Goal: Task Accomplishment & Management: Manage account settings

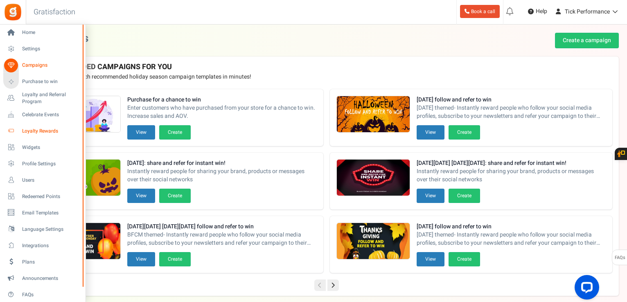
click at [15, 128] on icon at bounding box center [11, 131] width 14 height 14
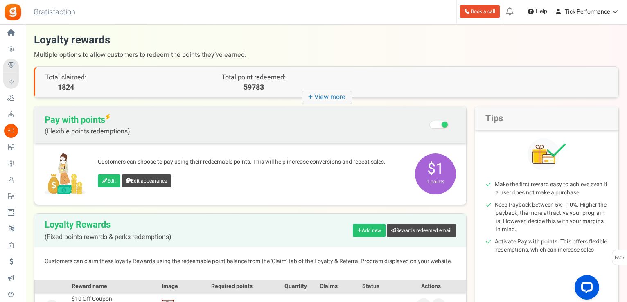
click at [5, 105] on link "Loyalty and Referral Program New" at bounding box center [12, 98] width 19 height 14
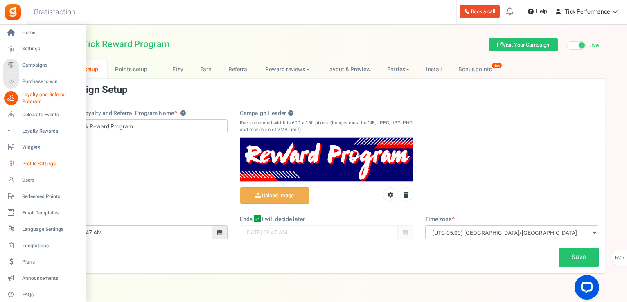
click at [34, 160] on span "Profile Settings" at bounding box center [50, 163] width 57 height 7
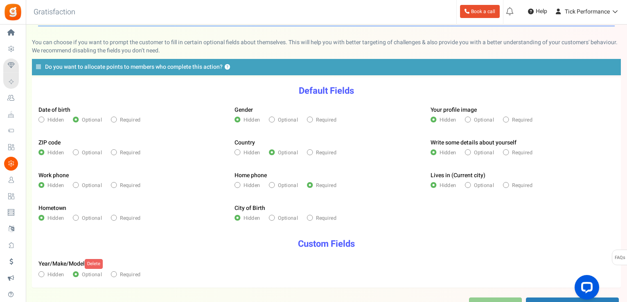
scroll to position [13, 0]
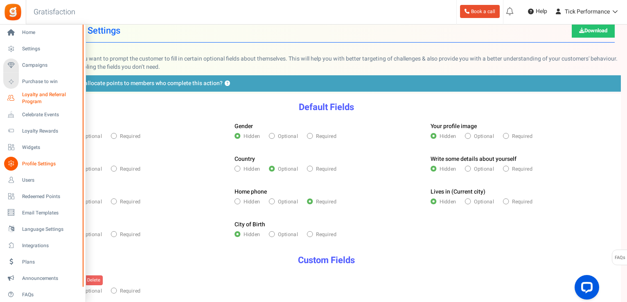
click at [21, 94] on link "Loyalty and Referral Program New" at bounding box center [42, 98] width 79 height 14
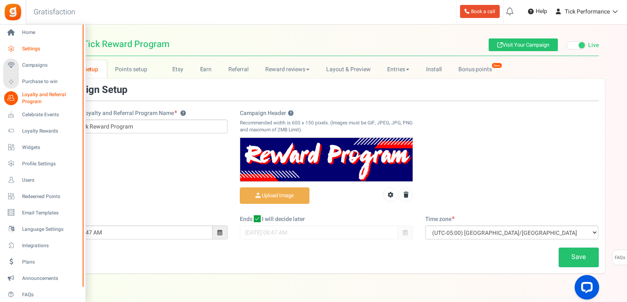
click at [13, 49] on icon at bounding box center [11, 49] width 14 height 14
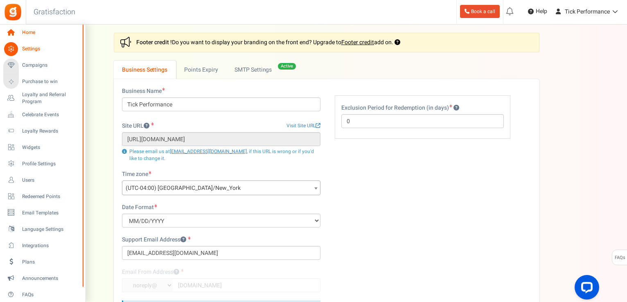
click at [22, 34] on span "Home" at bounding box center [50, 32] width 57 height 7
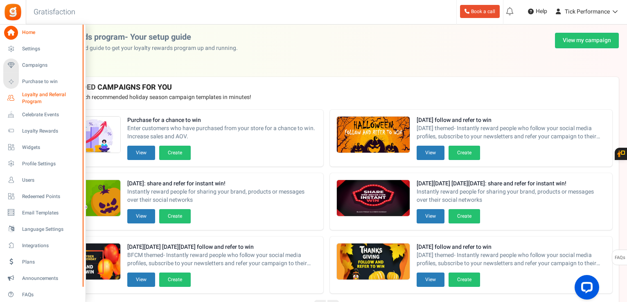
click at [34, 97] on span "Loyalty and Referral Program" at bounding box center [52, 98] width 60 height 14
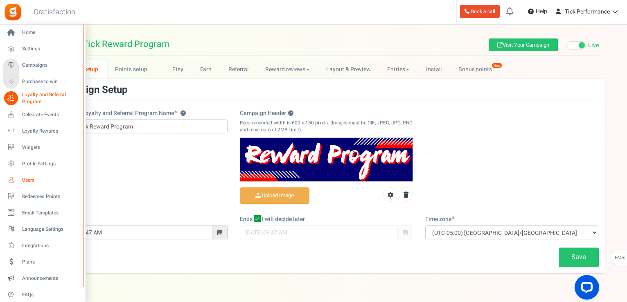
click at [20, 180] on link "Users" at bounding box center [42, 180] width 79 height 14
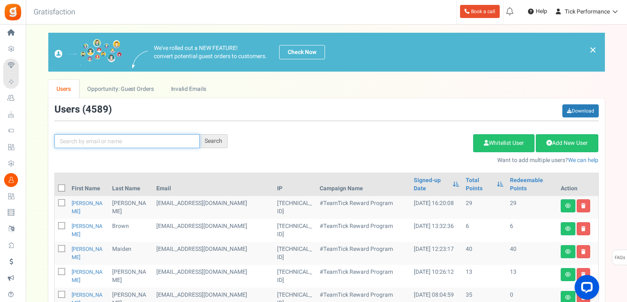
click at [154, 140] on input "text" at bounding box center [126, 141] width 145 height 14
paste input "[PERSON_NAME][EMAIL_ADDRESS][DOMAIN_NAME]"
type input "[PERSON_NAME][EMAIL_ADDRESS][DOMAIN_NAME]"
click at [207, 142] on div "Search" at bounding box center [214, 141] width 28 height 14
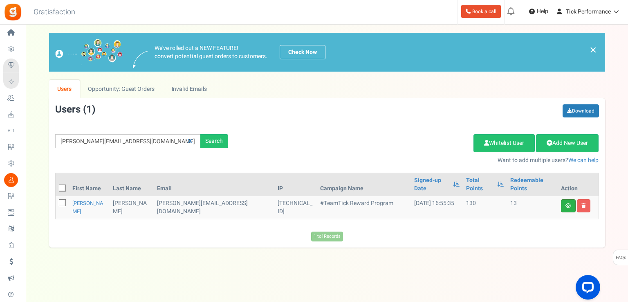
click at [565, 199] on link at bounding box center [568, 205] width 15 height 13
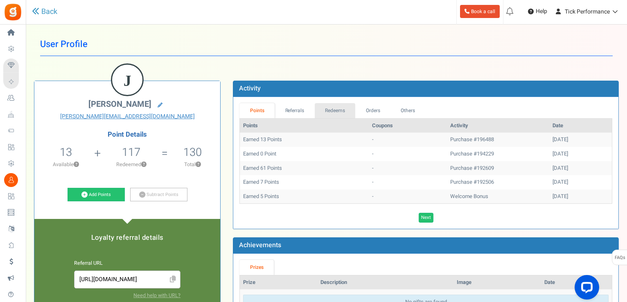
click at [339, 112] on link "Redeems" at bounding box center [335, 110] width 41 height 15
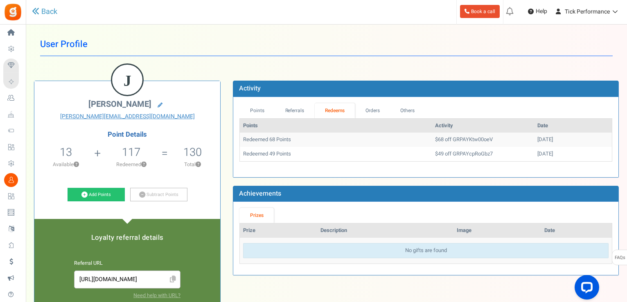
click at [293, 141] on td "Redeemed 68 Points" at bounding box center [335, 140] width 191 height 14
click at [286, 139] on td "Redeemed 68 Points" at bounding box center [335, 140] width 191 height 14
click at [408, 110] on link "Others" at bounding box center [407, 110] width 35 height 15
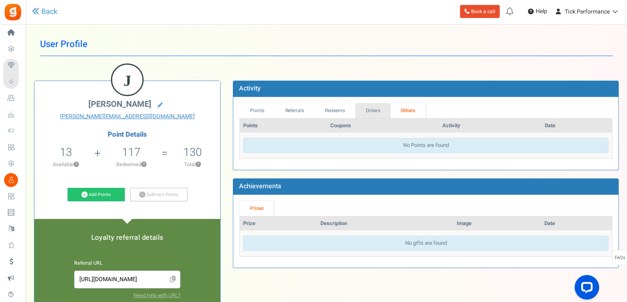
click at [380, 110] on link "Orders" at bounding box center [372, 110] width 35 height 15
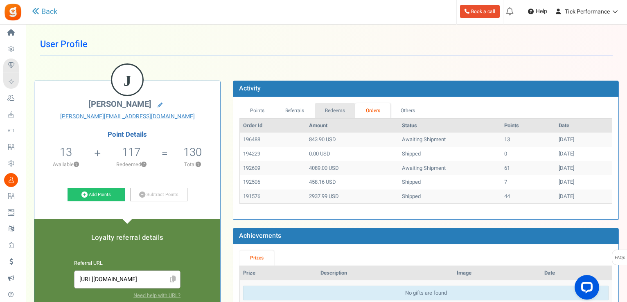
click at [330, 107] on link "Redeems" at bounding box center [335, 110] width 41 height 15
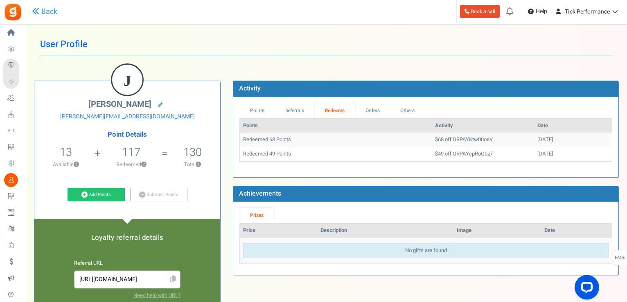
click at [346, 106] on link "Redeems" at bounding box center [335, 110] width 40 height 15
click at [376, 107] on link "Orders" at bounding box center [372, 110] width 35 height 15
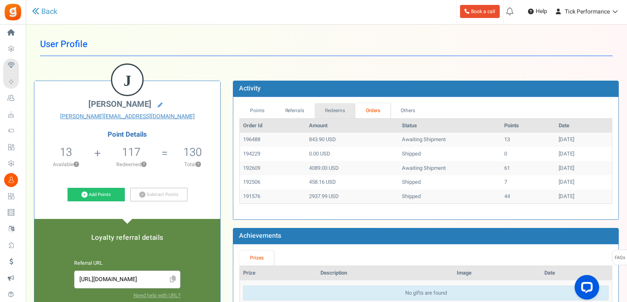
click at [348, 108] on link "Redeems" at bounding box center [335, 110] width 41 height 15
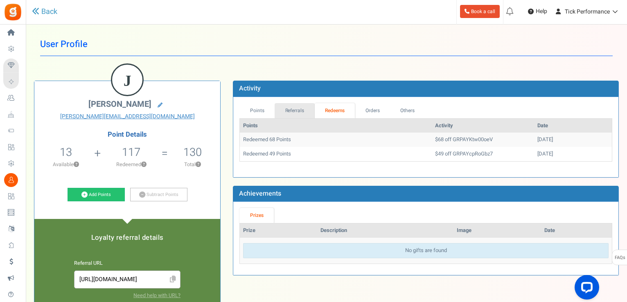
click at [308, 109] on link "Referrals" at bounding box center [294, 110] width 40 height 15
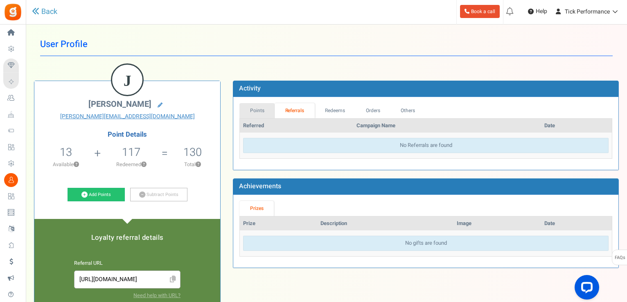
click at [267, 111] on link "Points" at bounding box center [256, 110] width 35 height 15
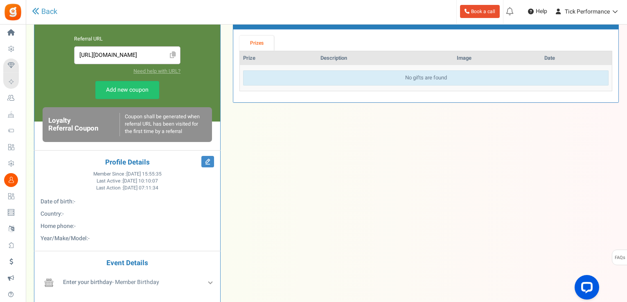
scroll to position [160, 0]
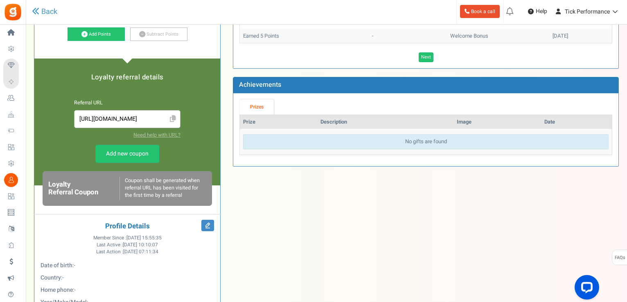
click at [180, 191] on div "Coupon shall be generated when referral URL has been visited for the first time…" at bounding box center [162, 188] width 87 height 23
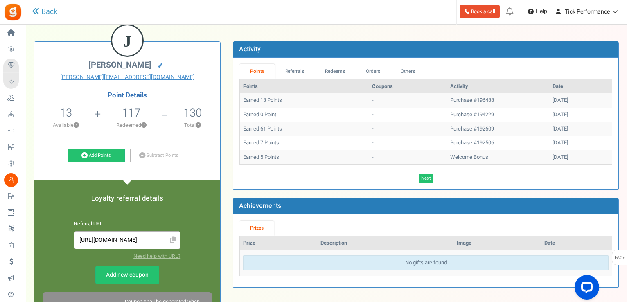
scroll to position [38, 0]
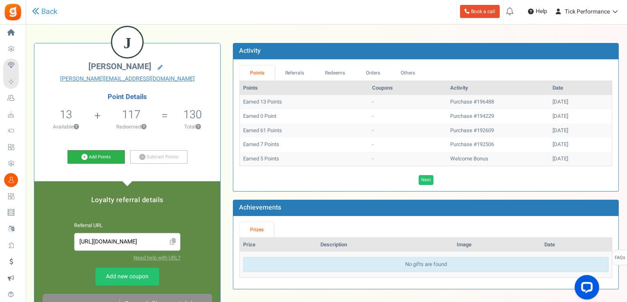
click at [116, 157] on link "Add Points" at bounding box center [95, 157] width 57 height 14
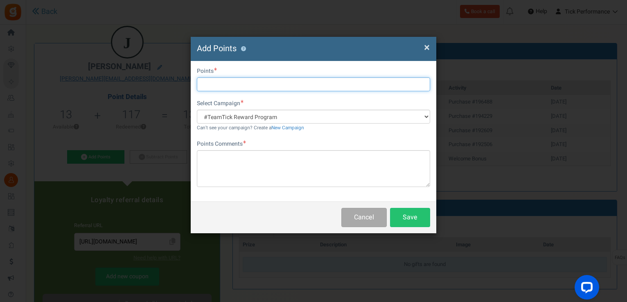
click at [222, 77] on input "text" at bounding box center [313, 84] width 233 height 14
type input "9"
type input "68"
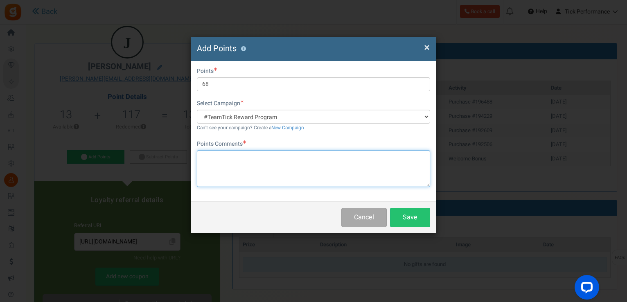
click at [243, 165] on textarea at bounding box center [313, 168] width 233 height 37
paste textarea "GRPAYKtw00oeV"
click at [254, 155] on textarea "Coupon Code error. GRPAYKtw00oeV" at bounding box center [313, 168] width 233 height 37
click at [253, 155] on textarea "Coupon Code error. GRPAYKtw00oeV" at bounding box center [313, 168] width 233 height 37
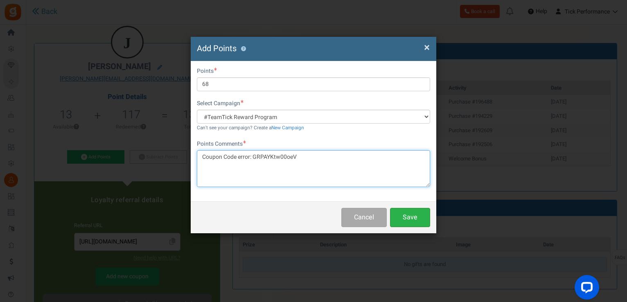
type textarea "Coupon Code error: GRPAYKtw00oeV"
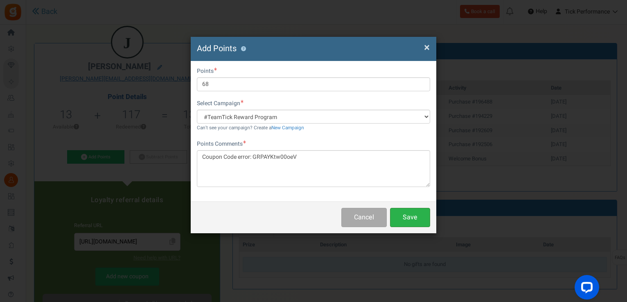
click at [402, 215] on button "Save" at bounding box center [410, 217] width 40 height 19
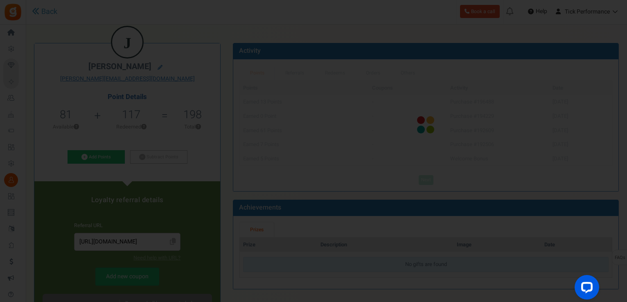
scroll to position [0, 0]
